Goal: Task Accomplishment & Management: Manage account settings

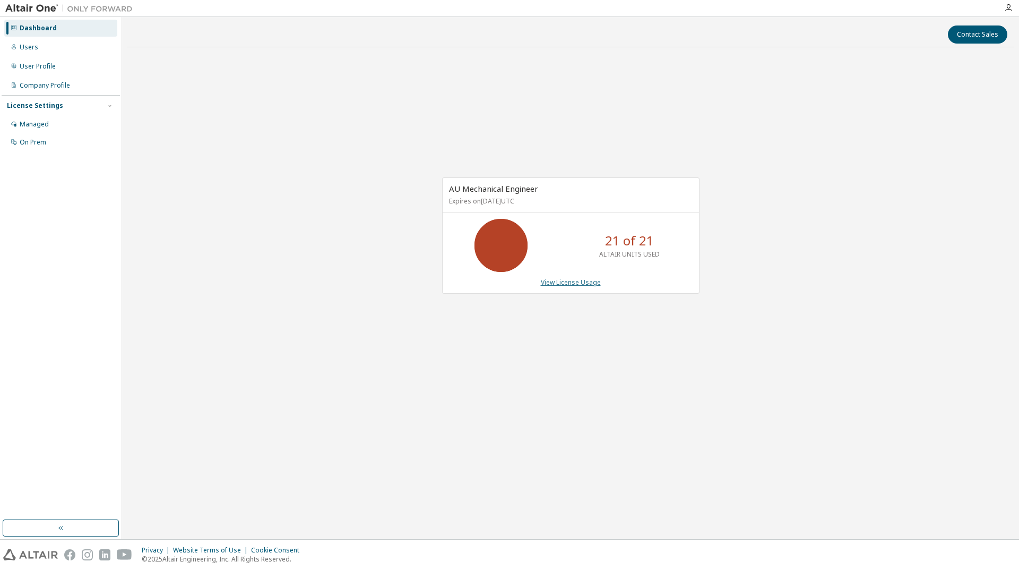
click at [574, 282] on link "View License Usage" at bounding box center [571, 282] width 60 height 9
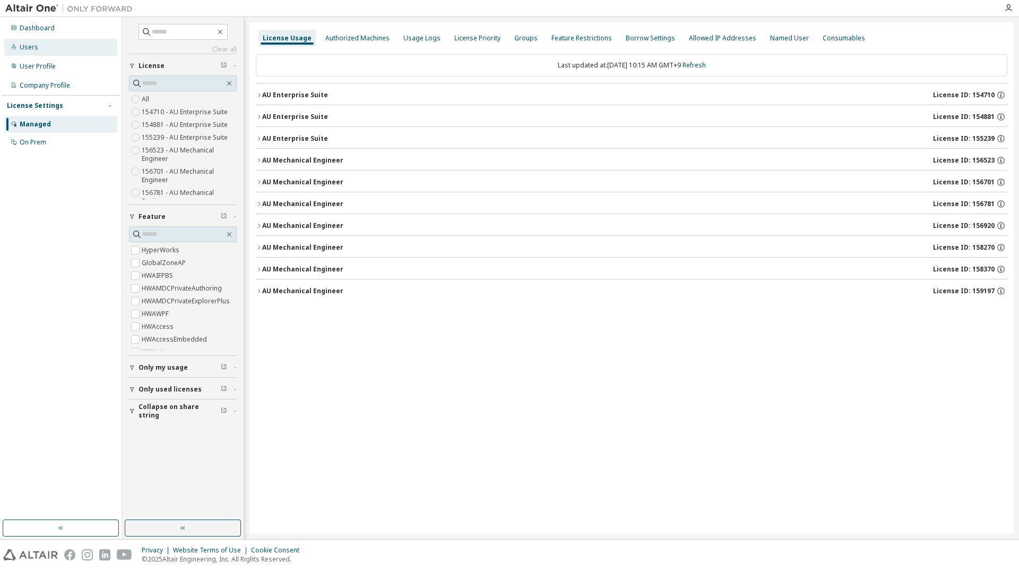
click at [22, 45] on div "Users" at bounding box center [29, 47] width 19 height 8
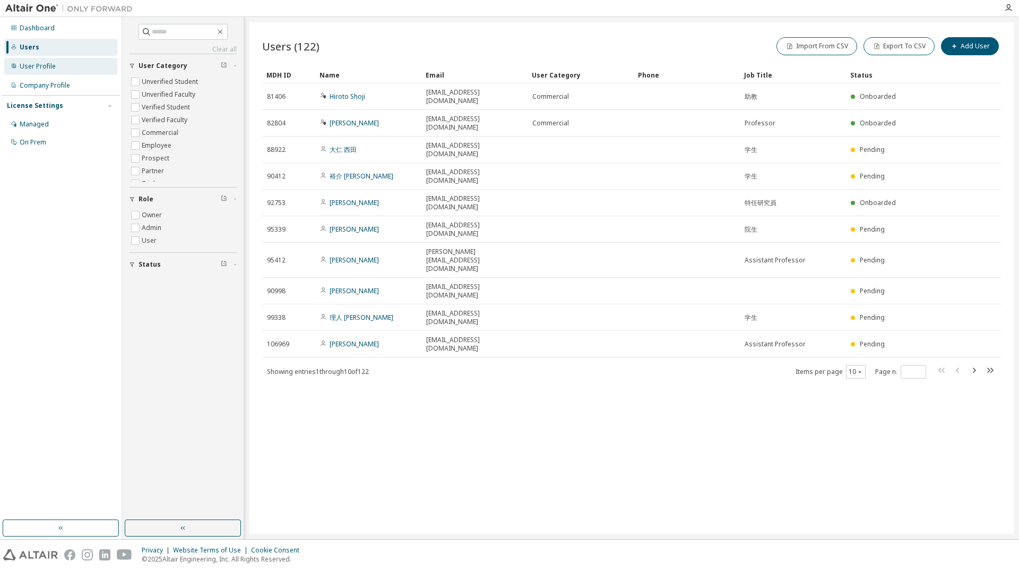
click at [36, 66] on div "User Profile" at bounding box center [38, 66] width 36 height 8
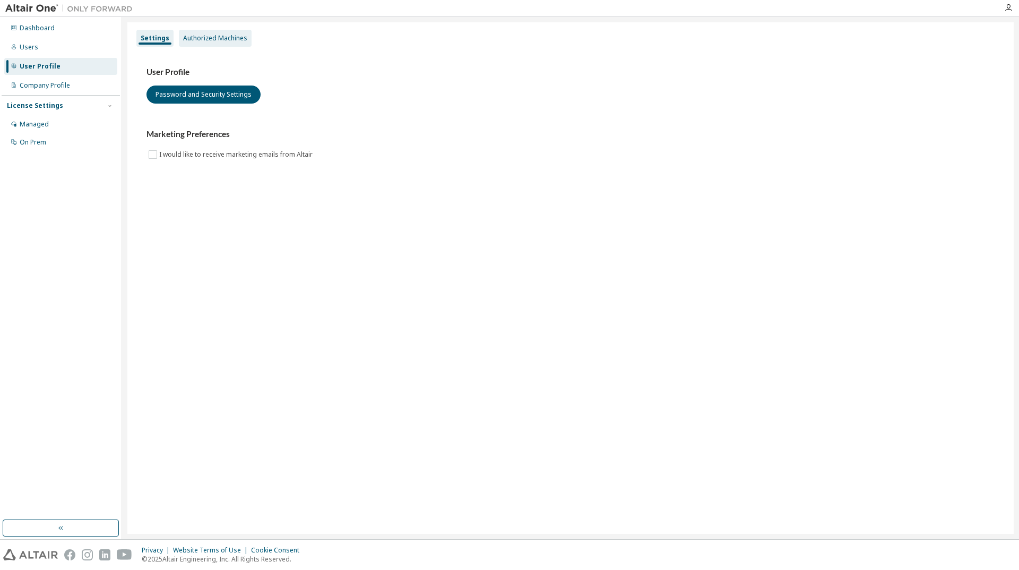
click at [226, 41] on div "Authorized Machines" at bounding box center [215, 38] width 64 height 8
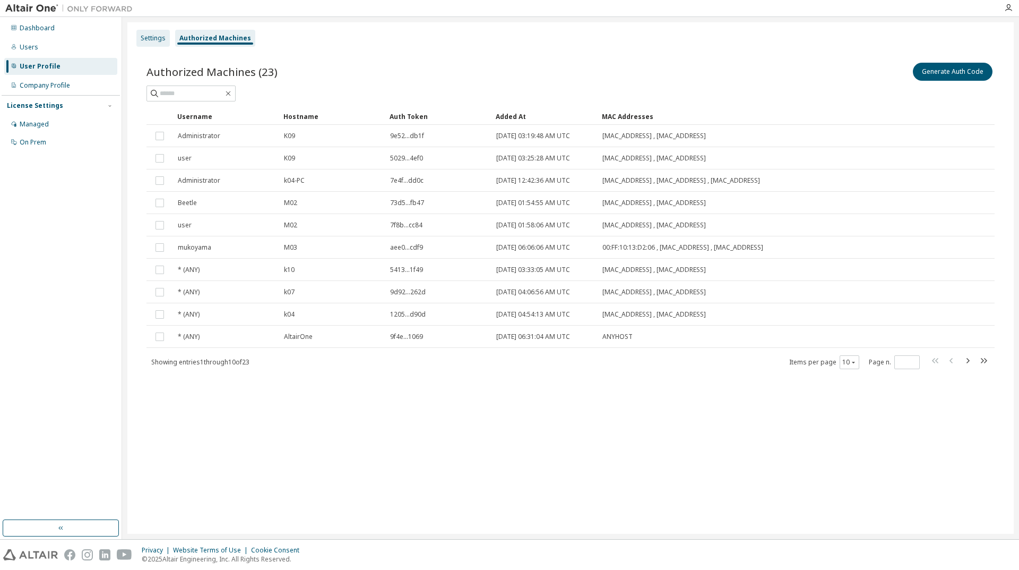
click at [154, 41] on div "Settings" at bounding box center [153, 38] width 25 height 8
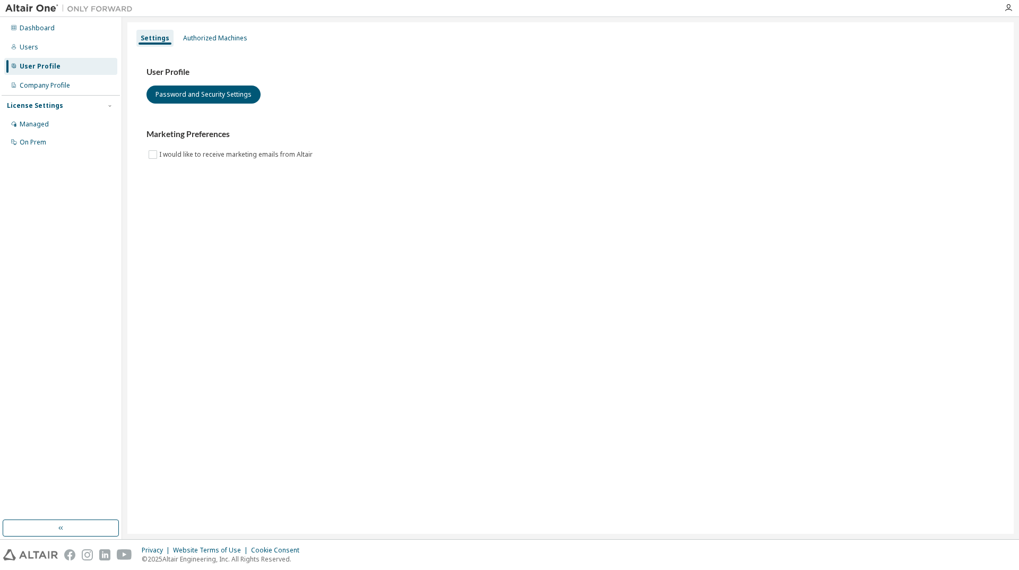
click at [33, 106] on div "License Settings" at bounding box center [35, 105] width 56 height 8
click at [39, 122] on div "Managed" at bounding box center [34, 124] width 29 height 8
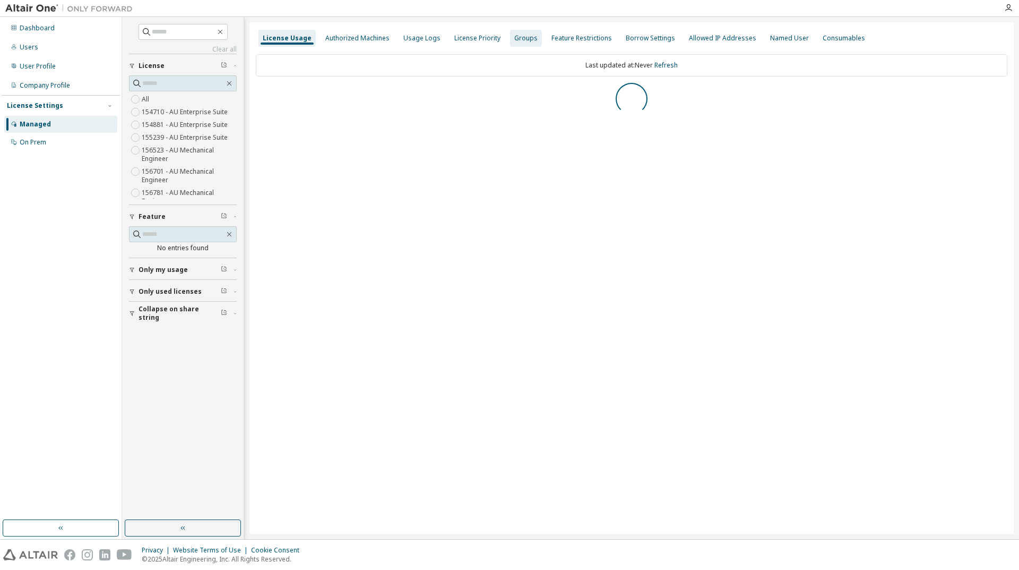
click at [520, 40] on div "Groups" at bounding box center [525, 38] width 23 height 8
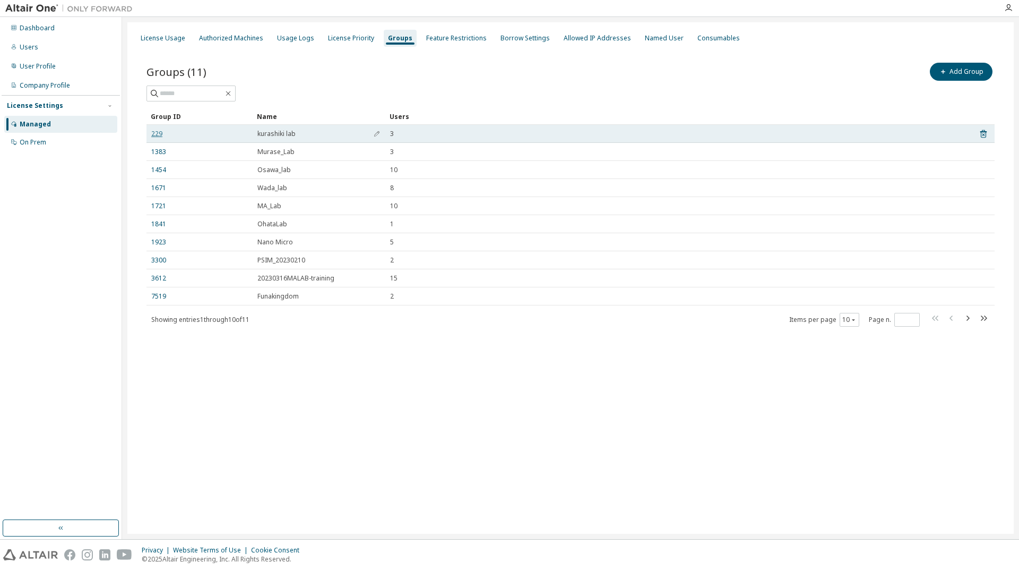
click at [156, 134] on link "229" at bounding box center [156, 134] width 11 height 8
